Goal: Transaction & Acquisition: Subscribe to service/newsletter

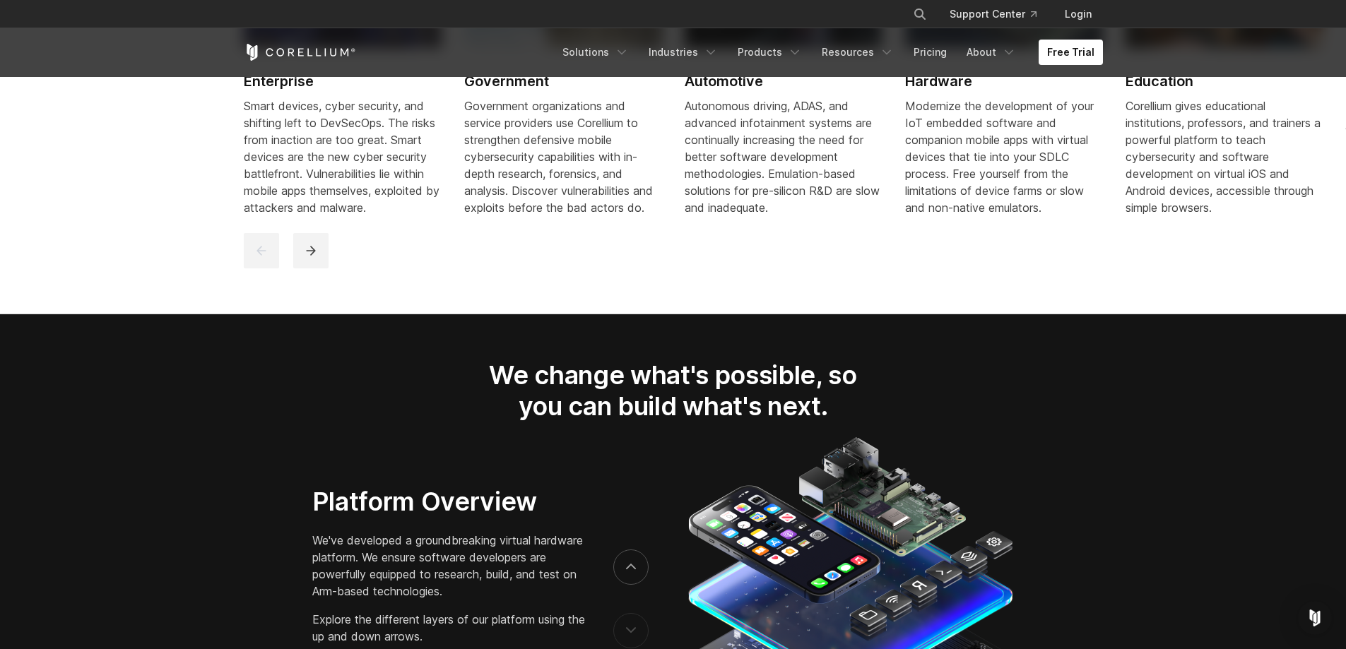
scroll to position [2016, 0]
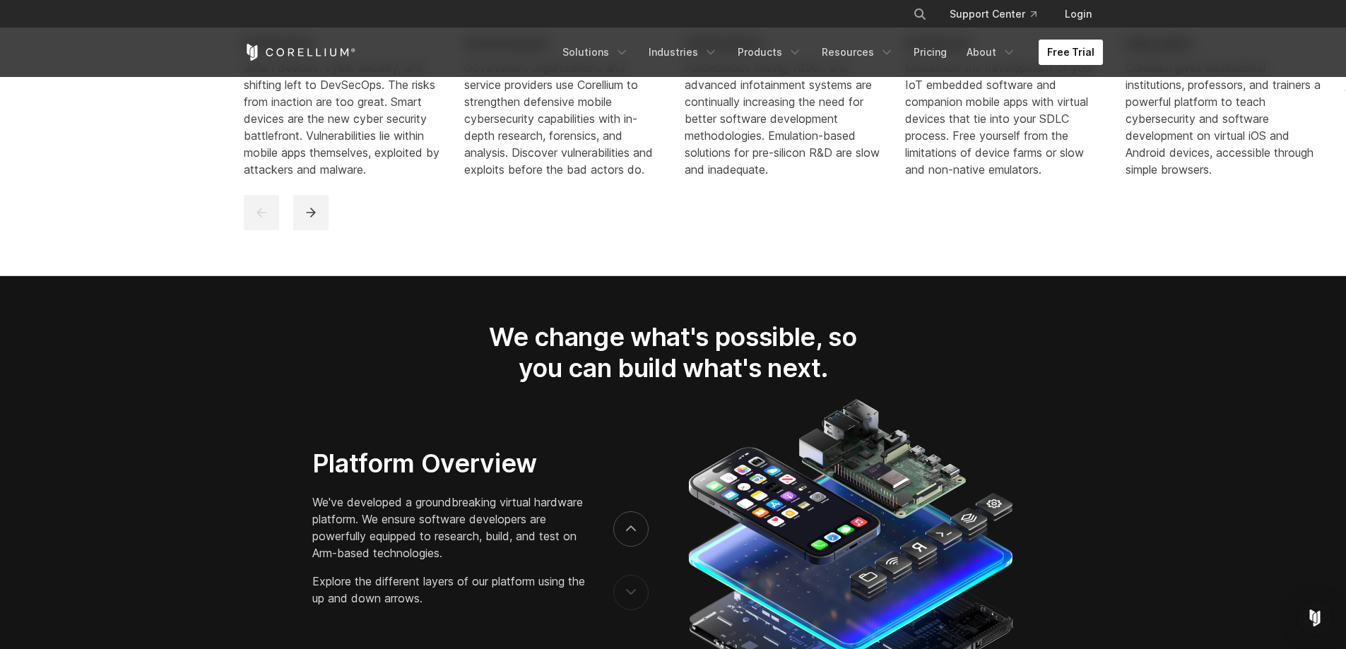
click at [1064, 52] on link "Free Trial" at bounding box center [1070, 52] width 64 height 25
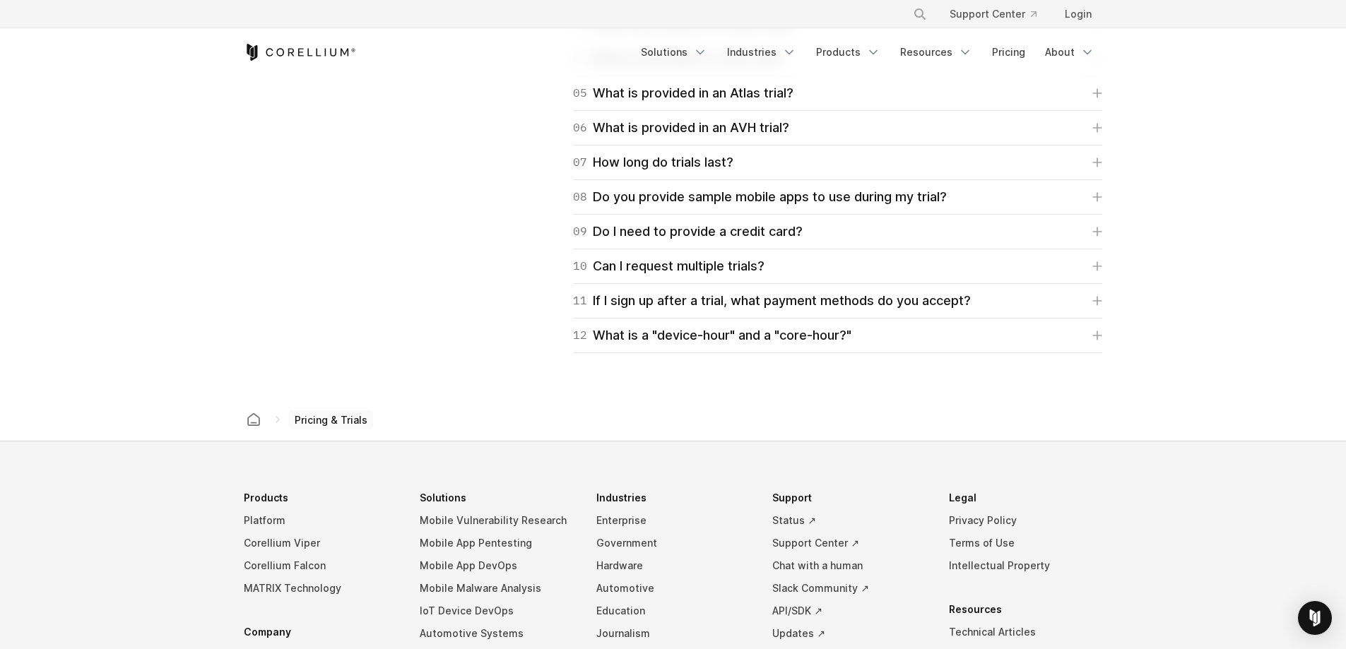
scroll to position [1907, 0]
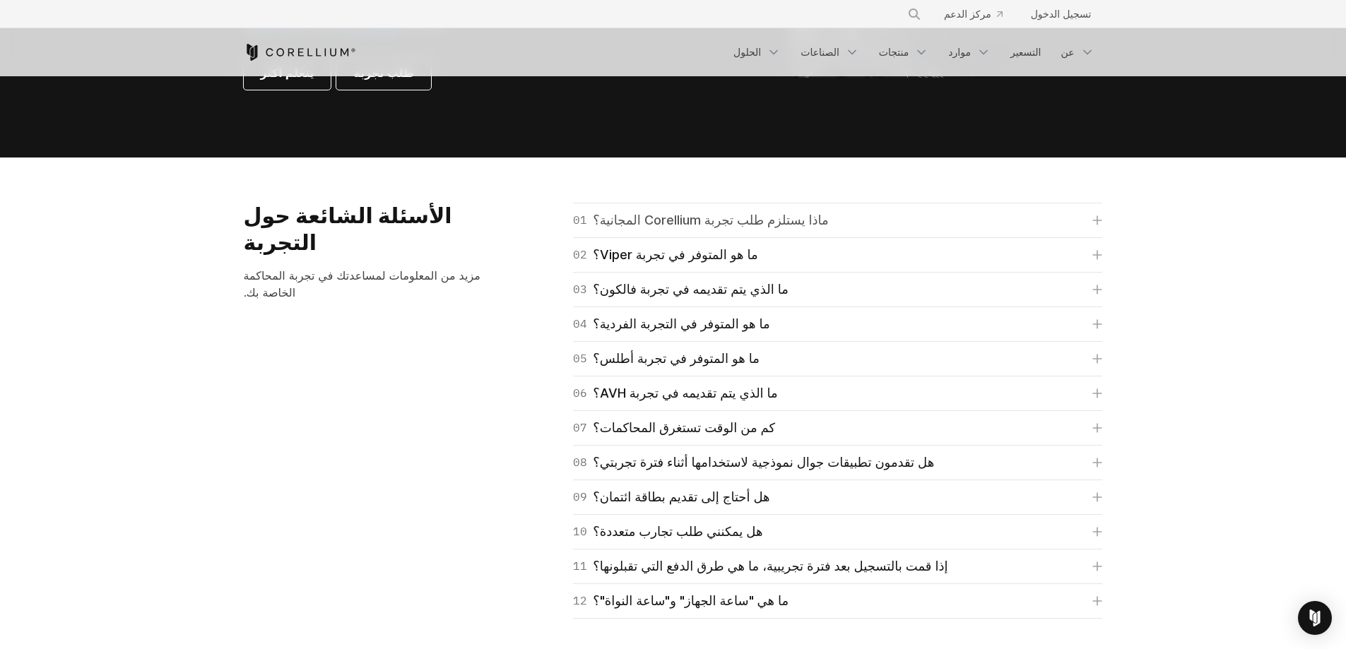
click at [824, 225] on link "01 ماذا يستلزم طلب تجربة Corellium المجانية؟" at bounding box center [837, 220] width 529 height 20
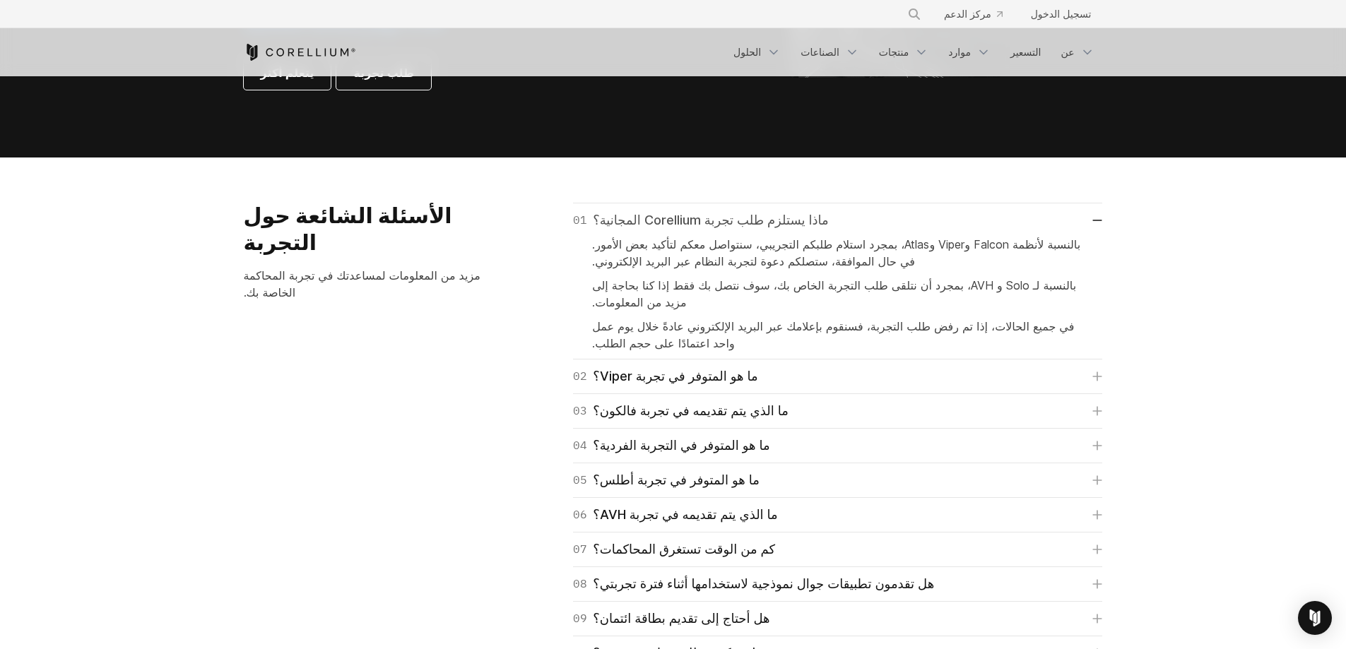
click at [860, 219] on link "01 ماذا يستلزم طلب تجربة Corellium المجانية؟" at bounding box center [837, 220] width 529 height 20
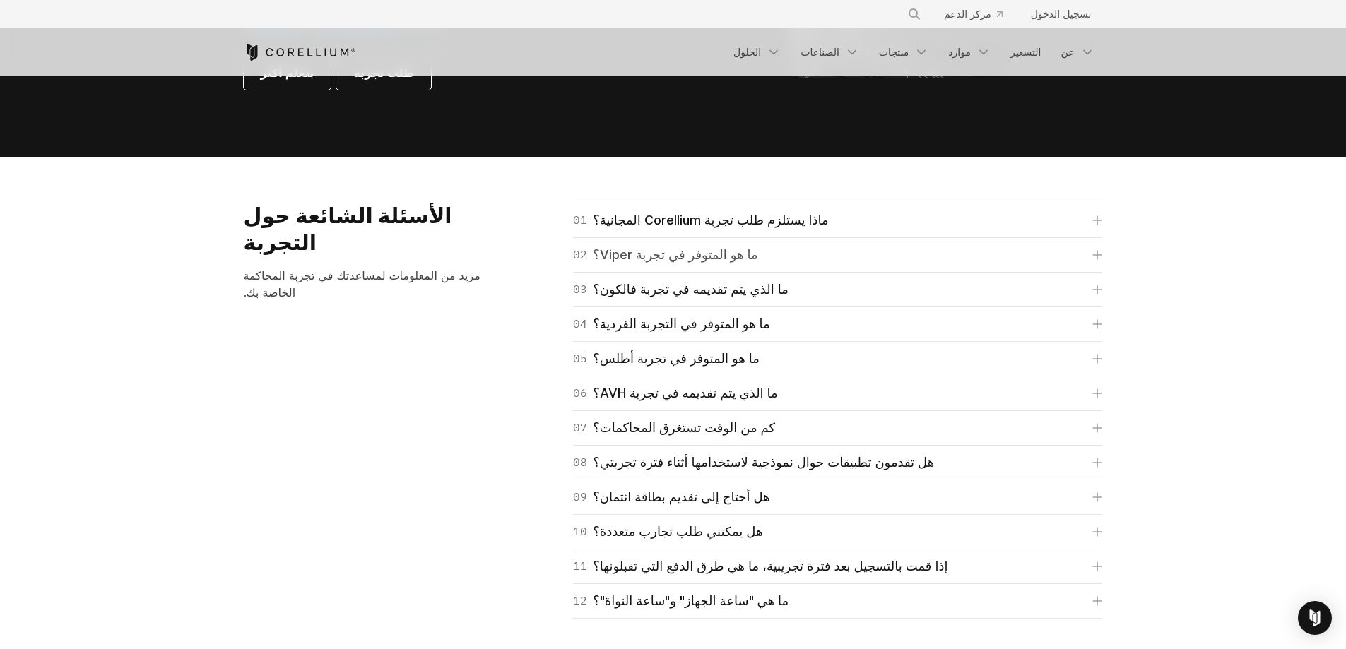
click at [776, 253] on link "02 ما هو المتوفر في تجربة Viper؟" at bounding box center [837, 255] width 529 height 20
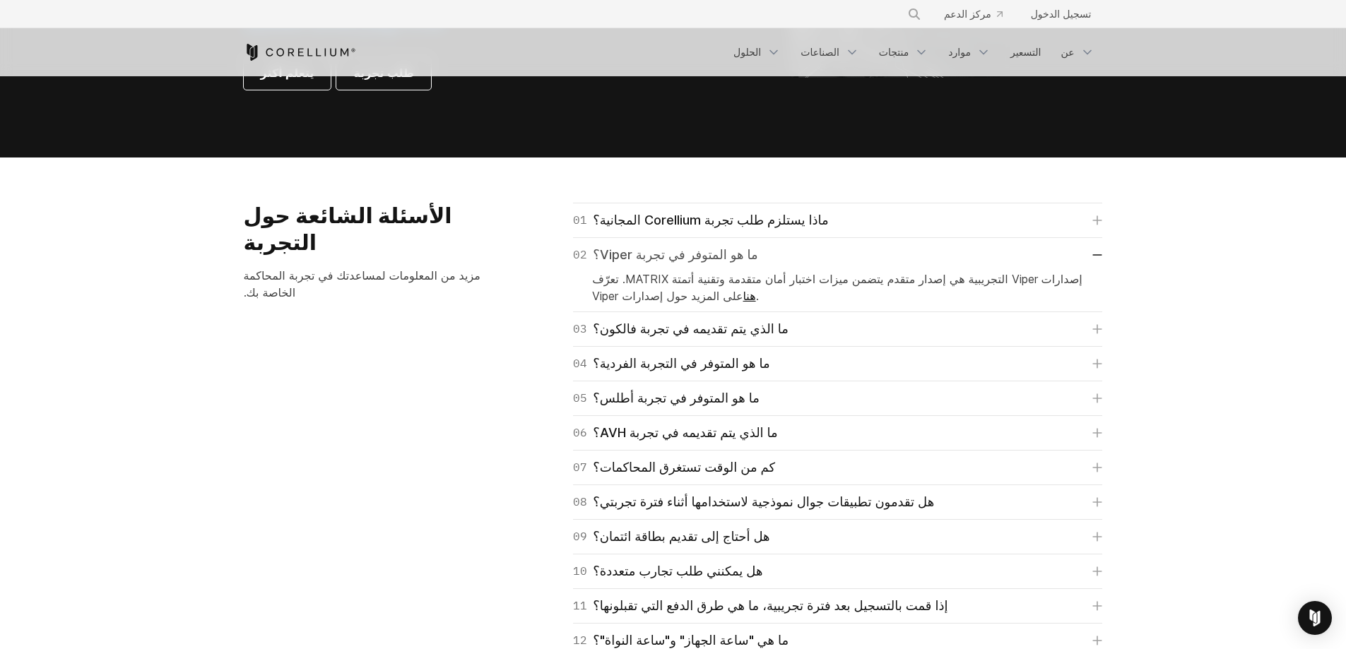
click at [879, 258] on link "02 ما هو المتوفر في تجربة Viper؟" at bounding box center [837, 255] width 529 height 20
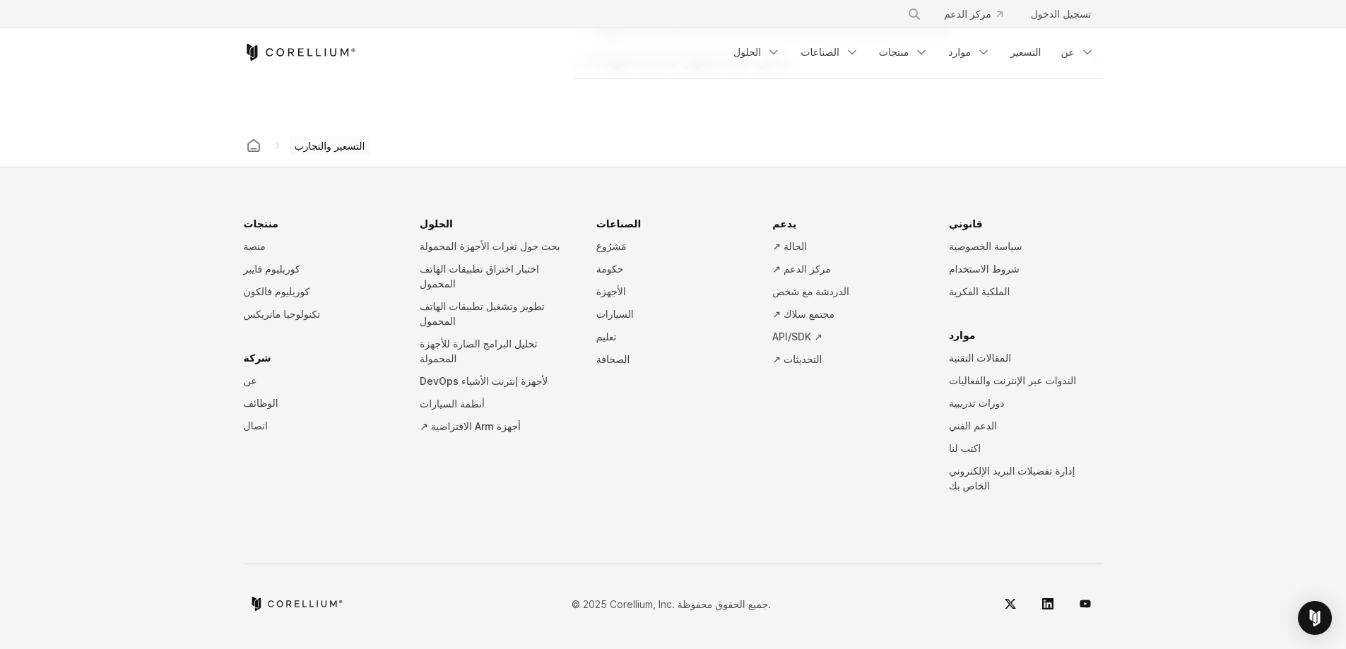
scroll to position [2094, 0]
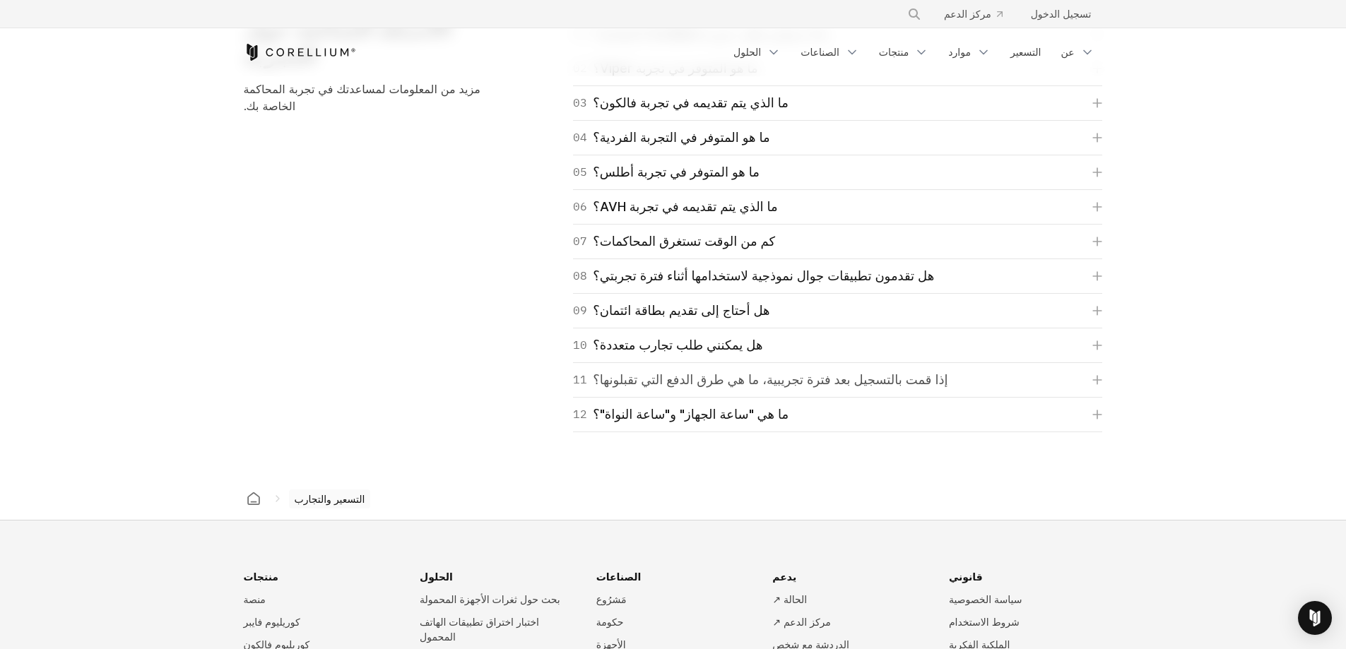
click at [930, 384] on font "إذا قمت بالتسجيل بعد فترة تجريبية، ما هي طرق الدفع التي تقبلونها؟" at bounding box center [770, 379] width 355 height 15
